Goal: Book appointment/travel/reservation

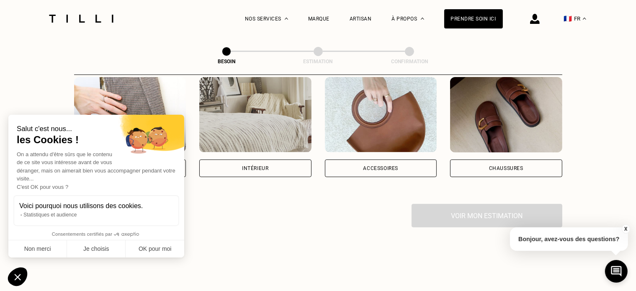
scroll to position [173, 0]
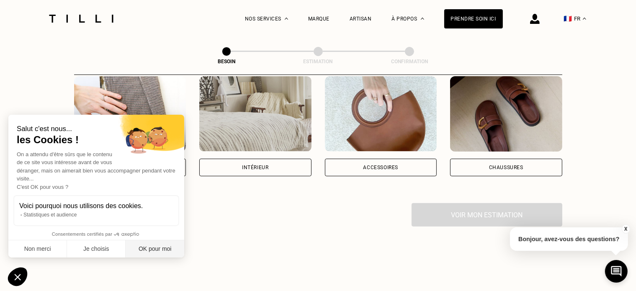
click at [142, 253] on button "OK pour moi" at bounding box center [155, 249] width 59 height 18
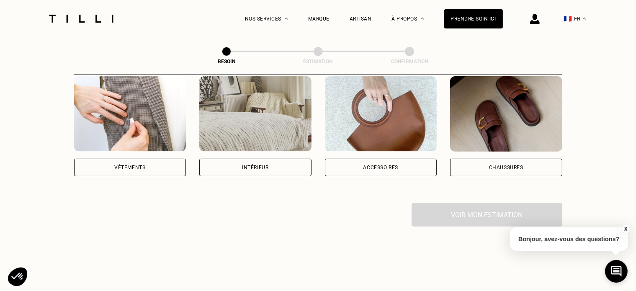
click at [125, 165] on div "Vêtements" at bounding box center [129, 167] width 31 height 5
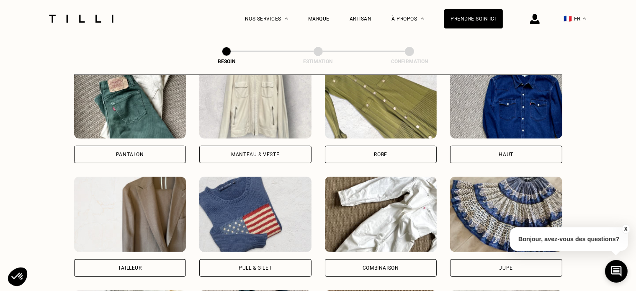
scroll to position [414, 0]
click at [245, 149] on div "Manteau & Veste" at bounding box center [255, 155] width 112 height 18
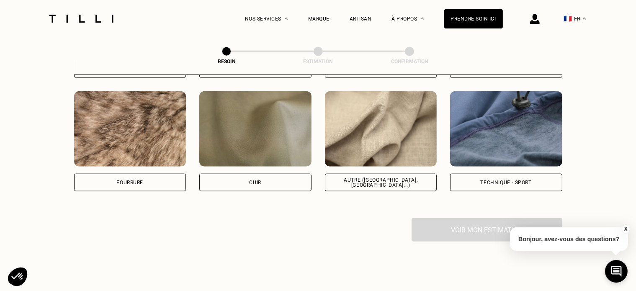
scroll to position [1009, 0]
click at [483, 180] on div "Technique - Sport" at bounding box center [506, 182] width 51 height 5
select select "FR"
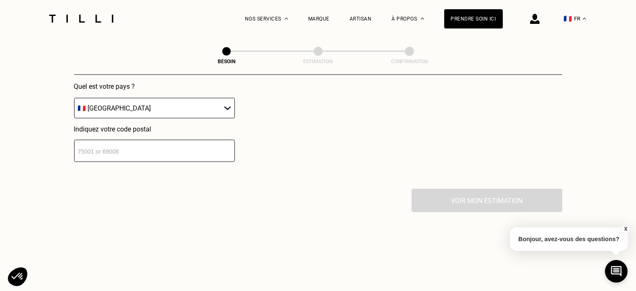
scroll to position [1235, 0]
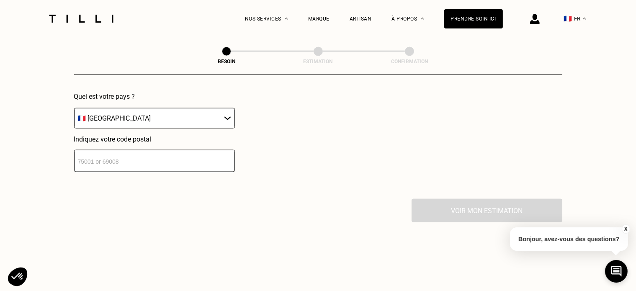
click at [120, 150] on input "number" at bounding box center [154, 161] width 161 height 22
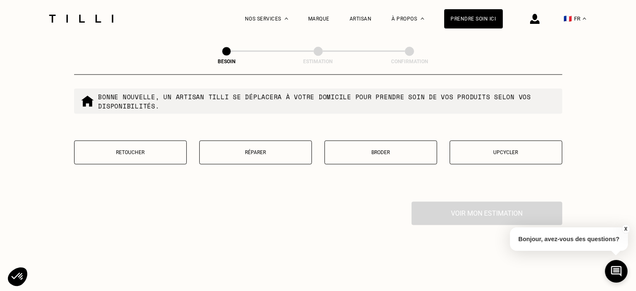
scroll to position [1446, 0]
type input "75008"
click at [214, 150] on p "Réparer" at bounding box center [255, 152] width 103 height 6
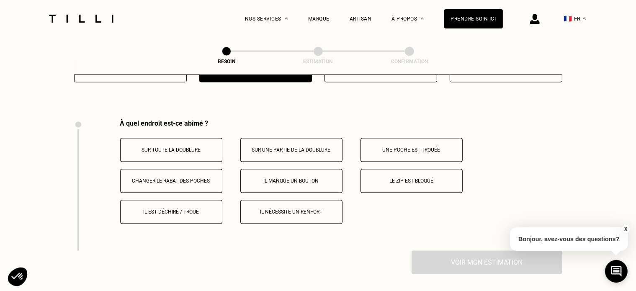
scroll to position [1549, 0]
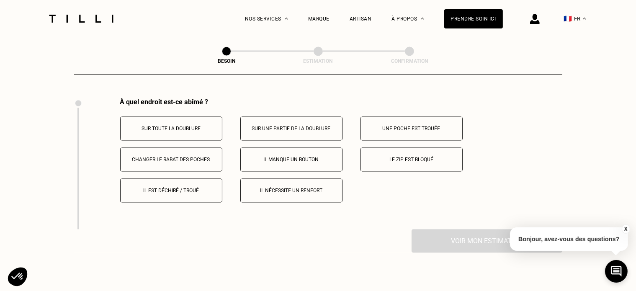
click at [393, 158] on button "Le zip est bloqué" at bounding box center [412, 160] width 102 height 24
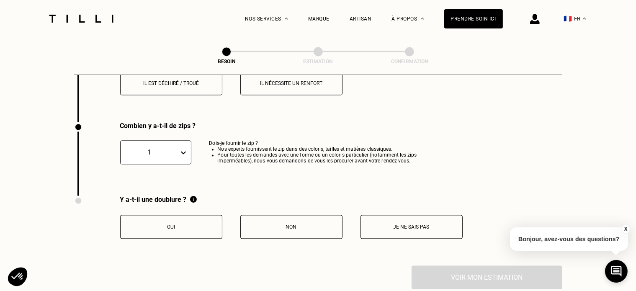
scroll to position [1680, 0]
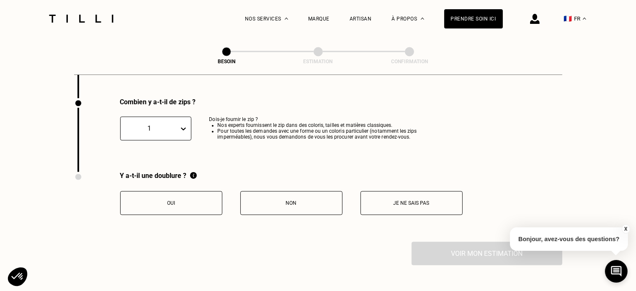
click at [172, 192] on button "Oui" at bounding box center [171, 203] width 102 height 24
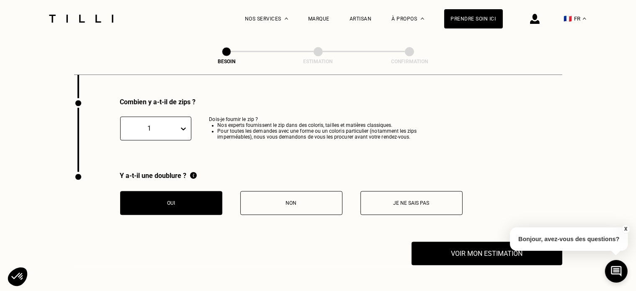
scroll to position [1742, 0]
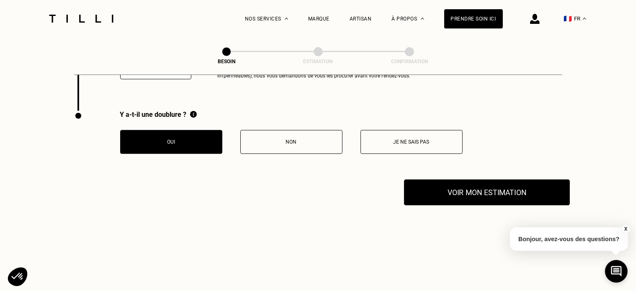
click at [463, 187] on button "Voir mon estimation" at bounding box center [487, 192] width 166 height 26
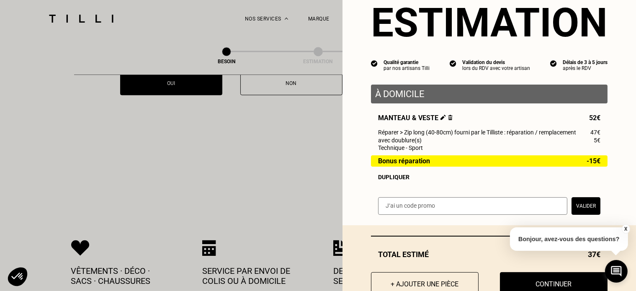
scroll to position [57, 0]
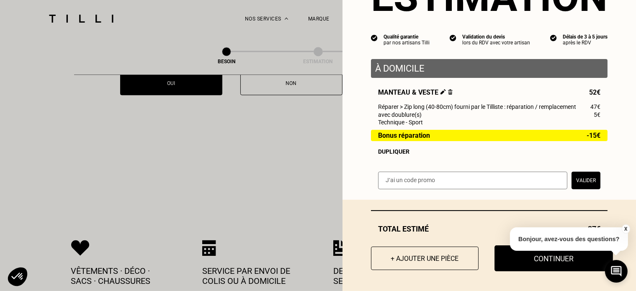
click at [512, 263] on button "Continuer" at bounding box center [554, 258] width 119 height 26
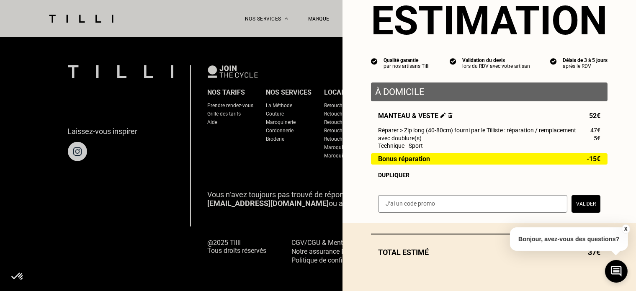
scroll to position [33, 0]
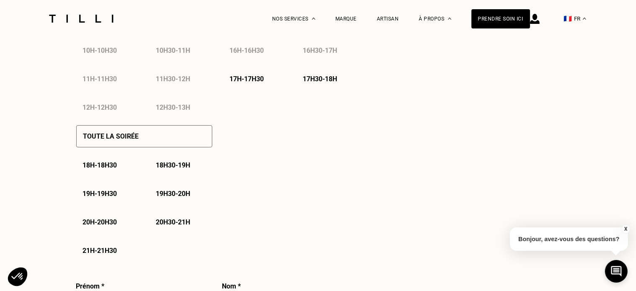
select select "FR"
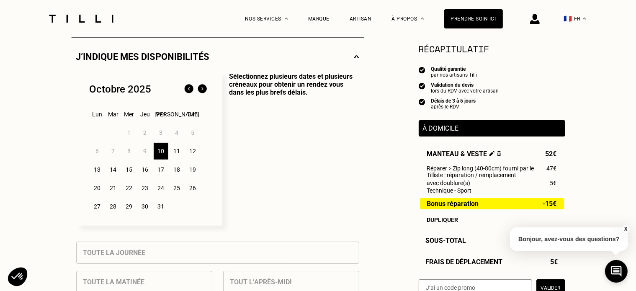
scroll to position [184, 0]
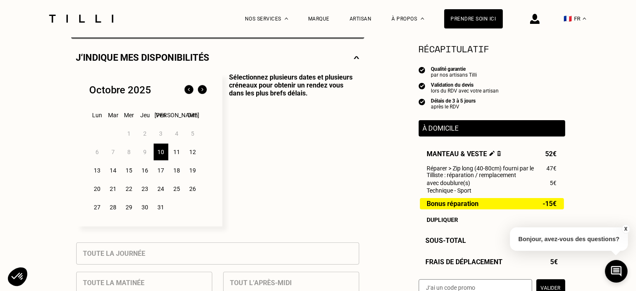
click at [114, 172] on div "14" at bounding box center [113, 170] width 15 height 17
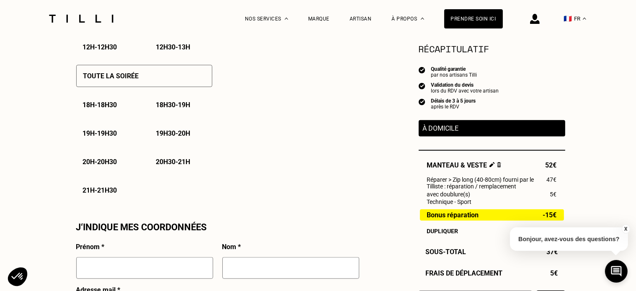
scroll to position [592, 0]
click at [172, 165] on p "20h30 - 21h" at bounding box center [173, 162] width 34 height 8
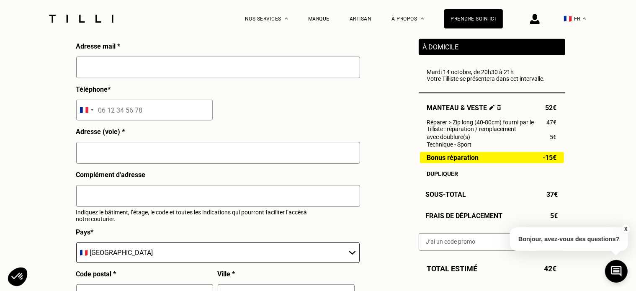
scroll to position [779, 0]
